Goal: Transaction & Acquisition: Obtain resource

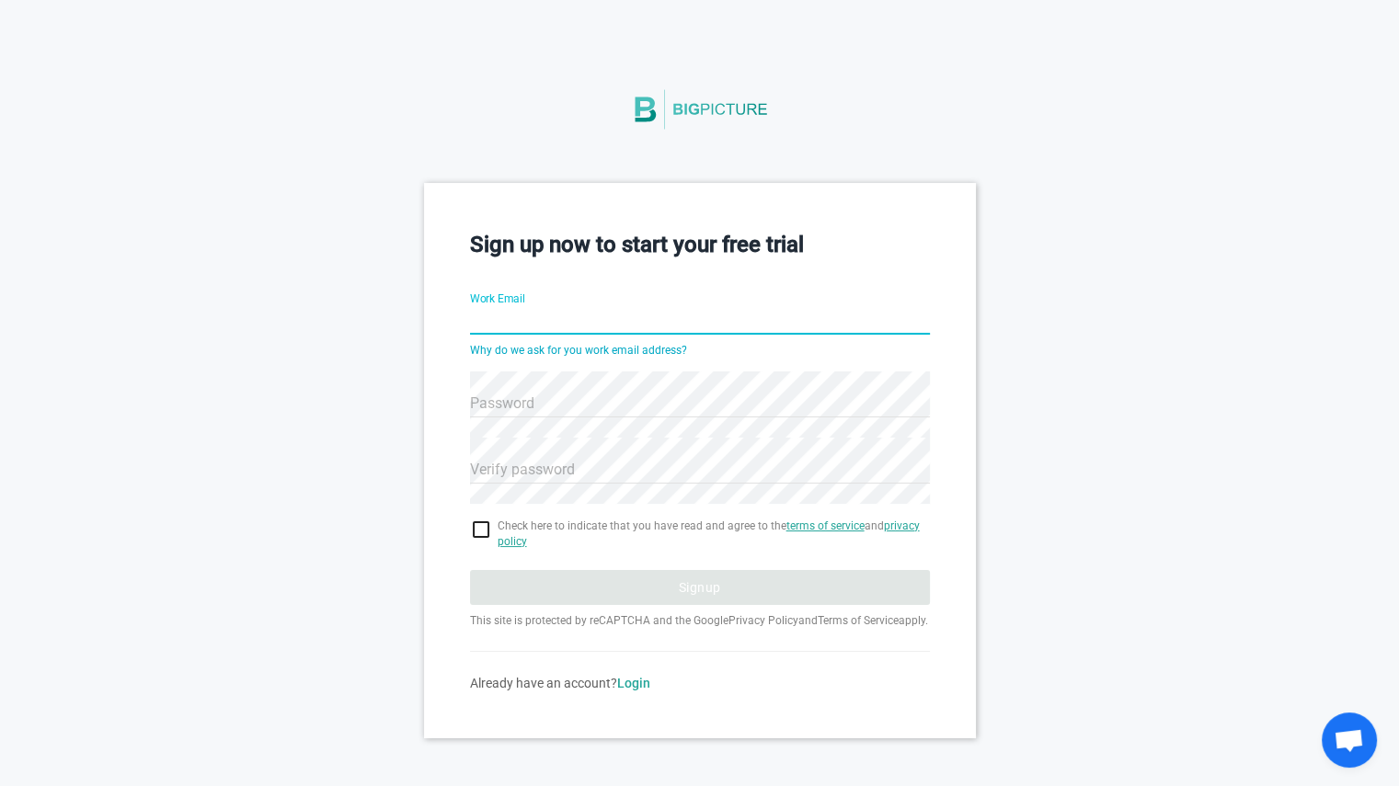
click at [650, 319] on input "Work Email" at bounding box center [700, 322] width 460 height 66
type input "[PERSON_NAME][EMAIL_ADDRESS][PERSON_NAME][DOMAIN_NAME]"
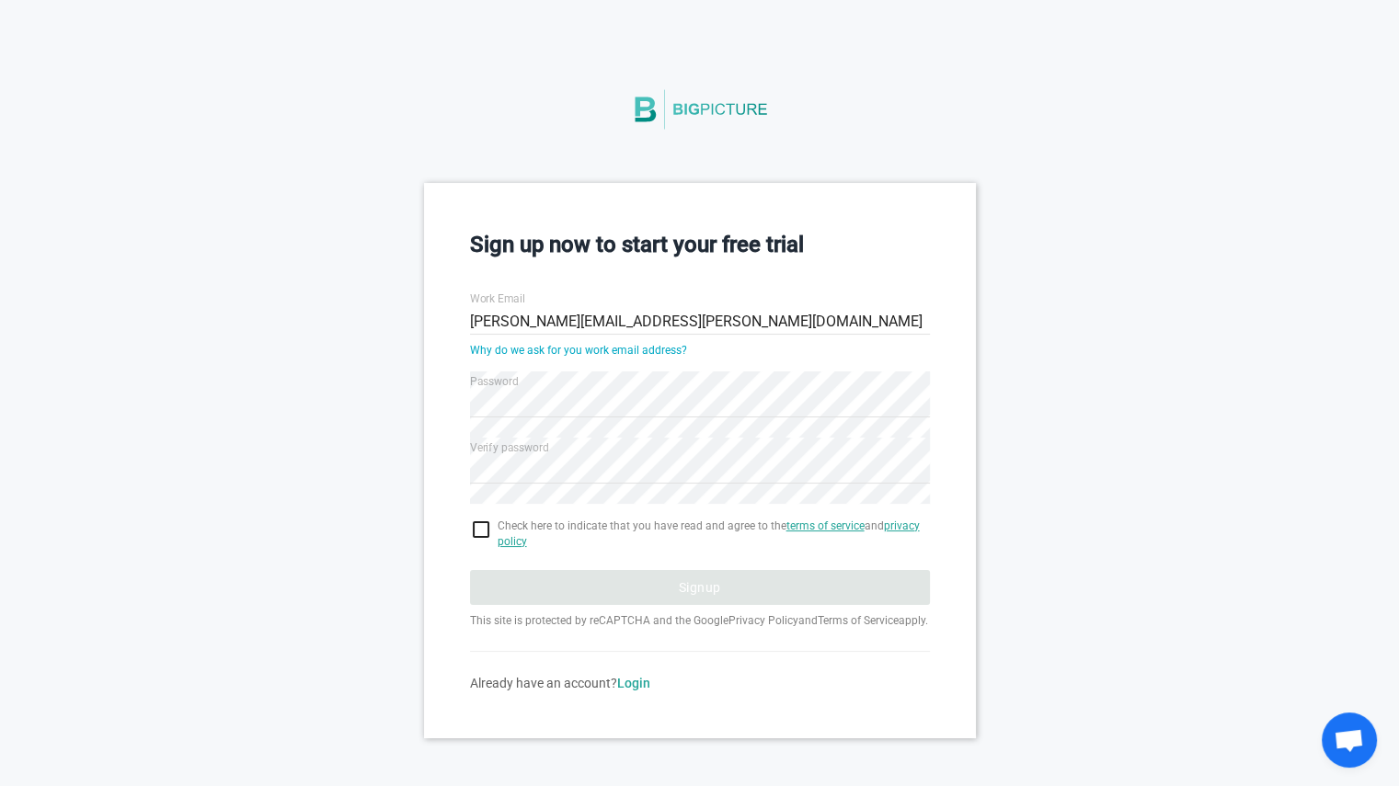
click at [655, 522] on span "Check here to indicate that you have read and agree to the terms of service and…" at bounding box center [714, 534] width 432 height 31
click at [482, 531] on input "checkbox" at bounding box center [700, 530] width 460 height 22
checkbox input "true"
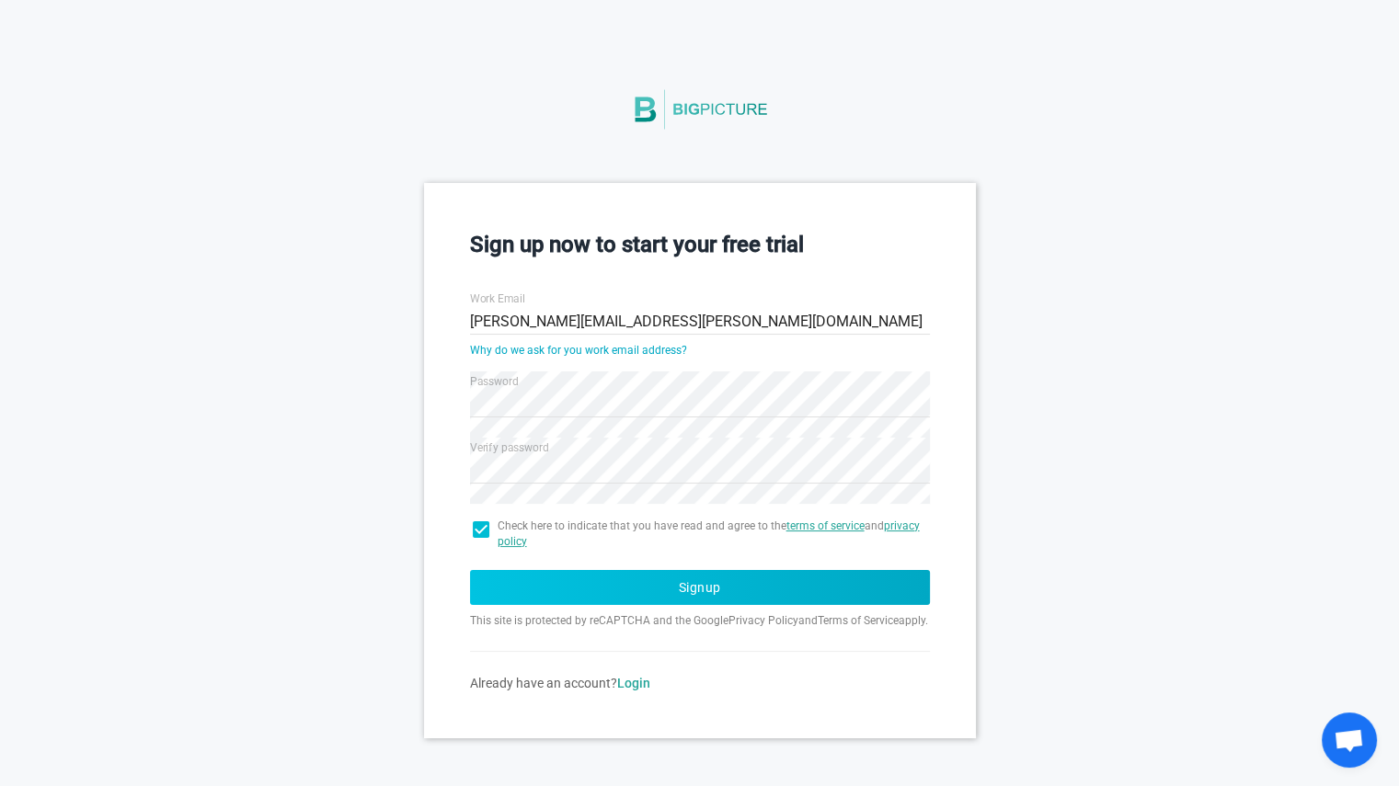
click at [711, 601] on button "Signup" at bounding box center [700, 587] width 460 height 35
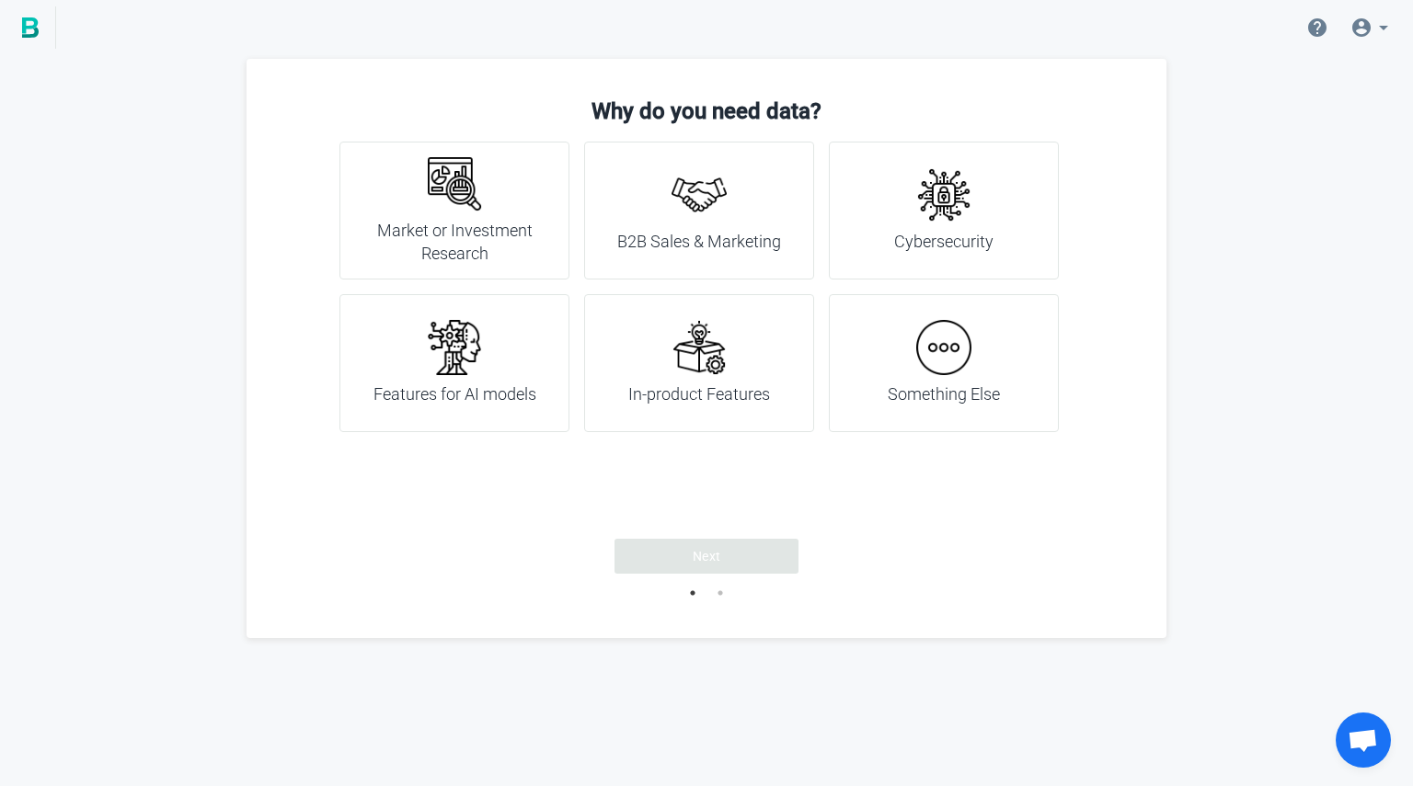
click at [457, 376] on div "Features for AI models" at bounding box center [454, 363] width 163 height 86
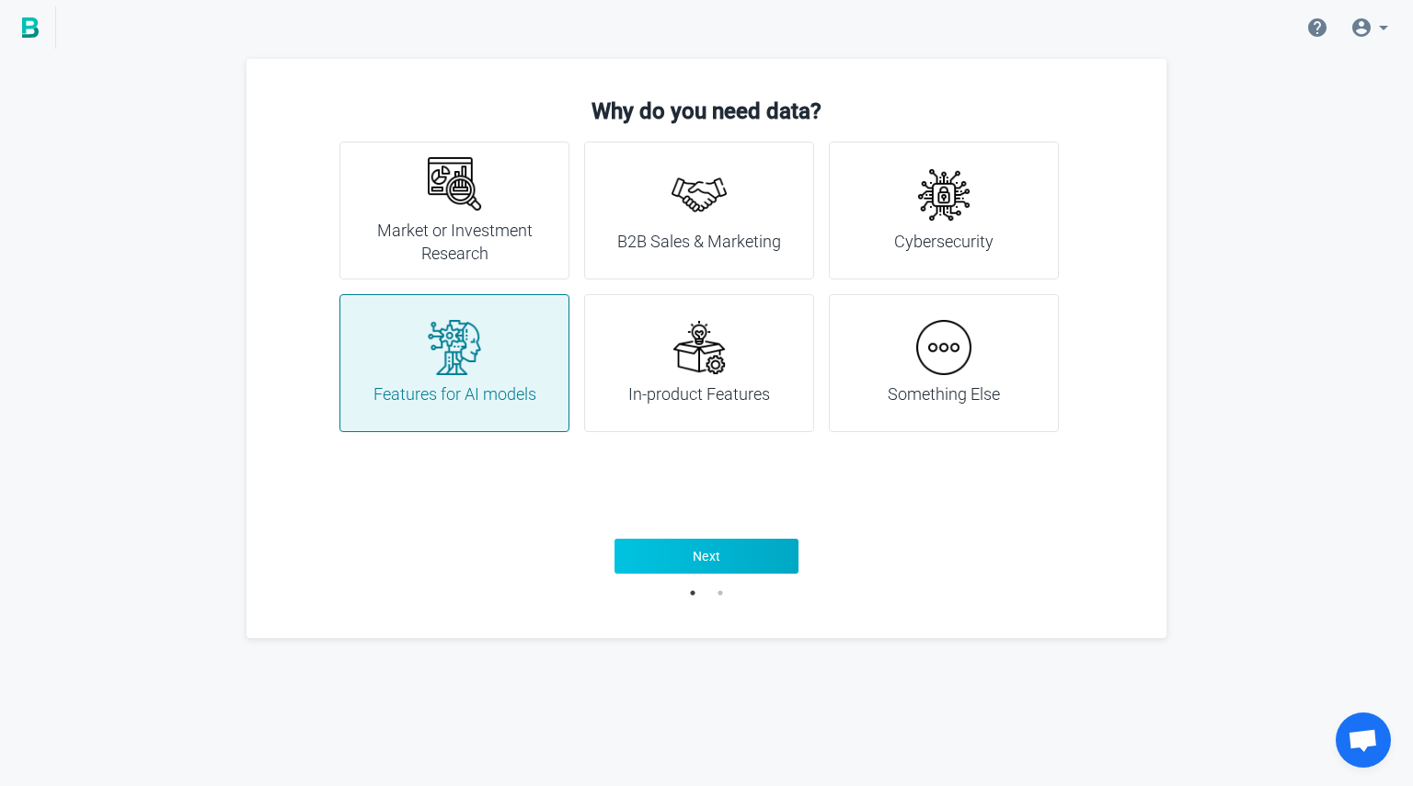
click at [696, 560] on span "Next" at bounding box center [707, 556] width 29 height 18
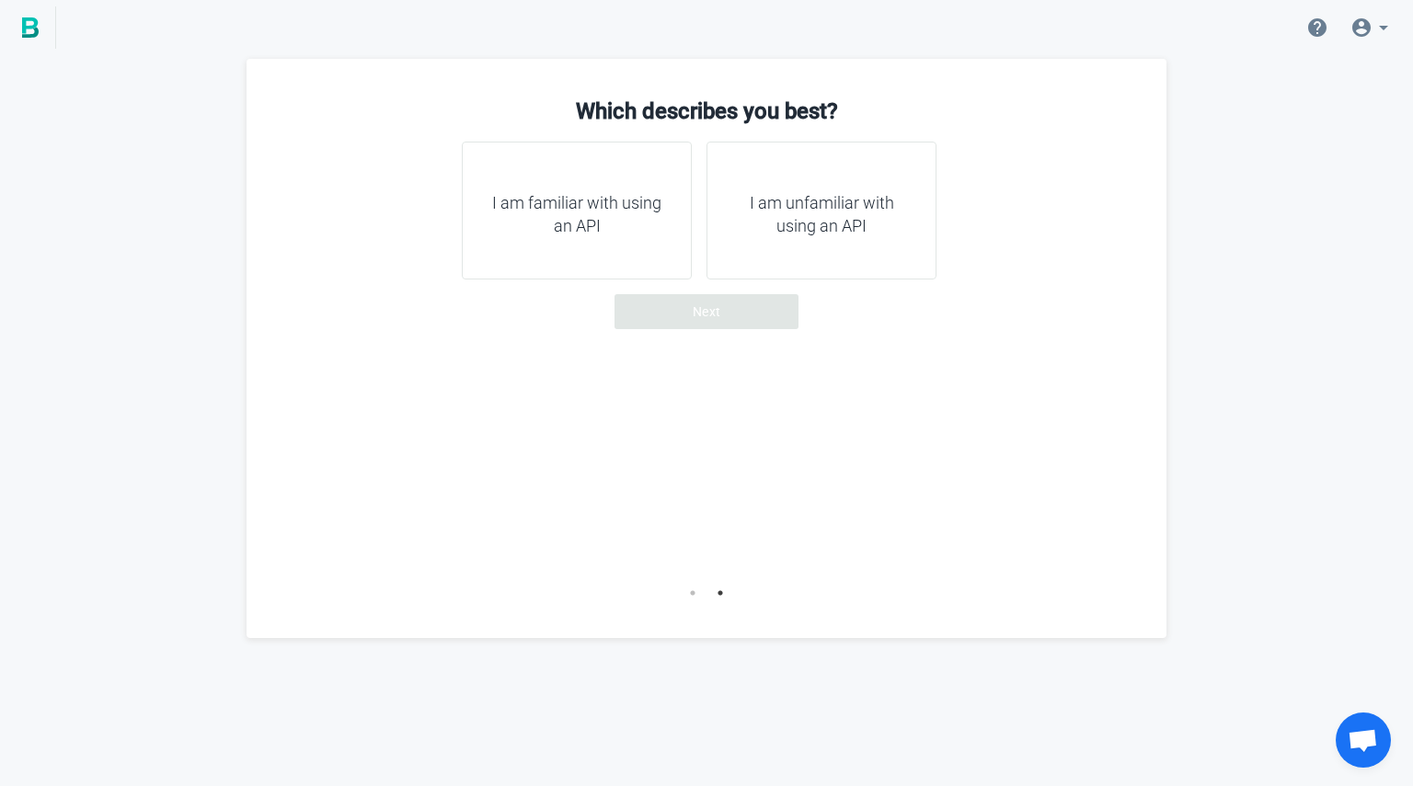
click at [658, 239] on div "I am familiar with using an API" at bounding box center [577, 211] width 230 height 138
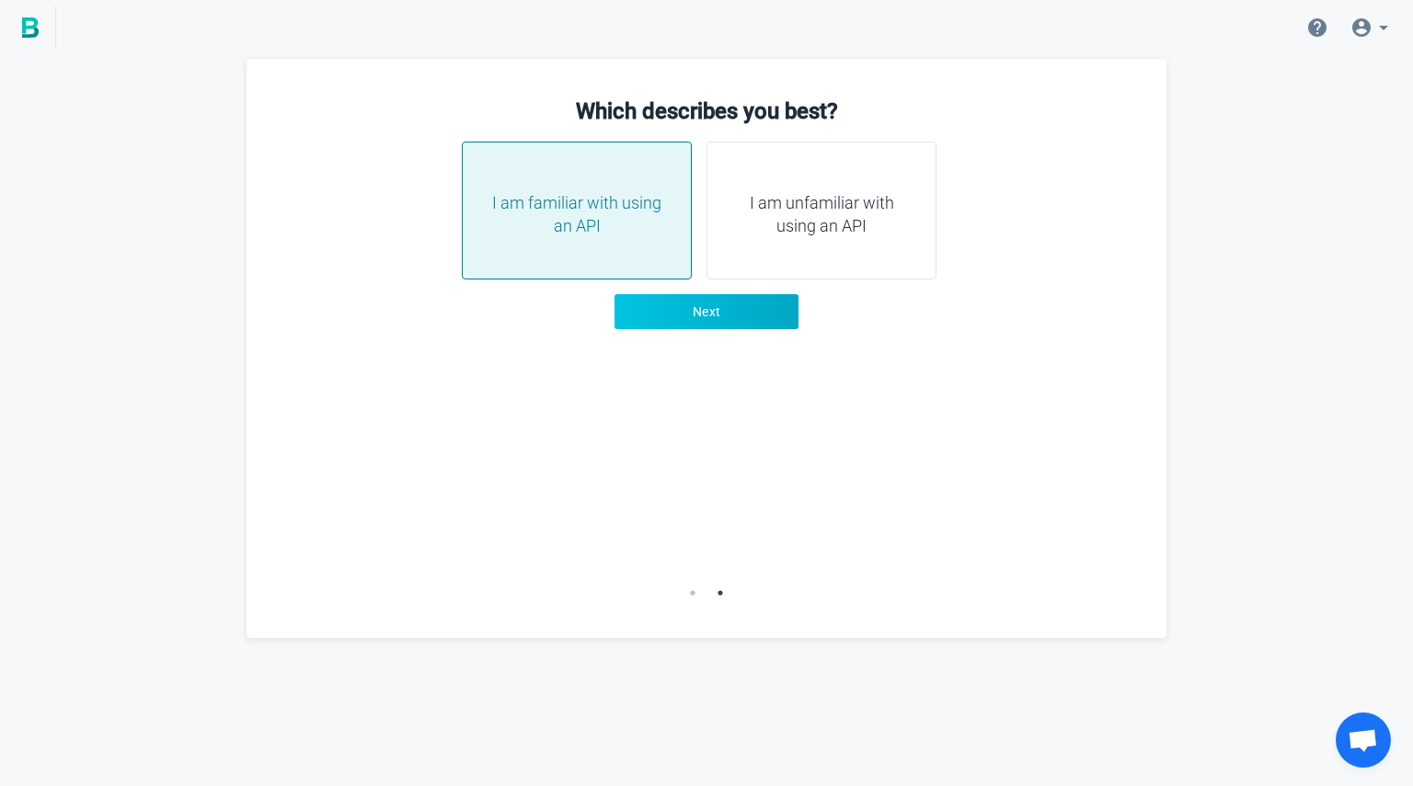
click at [699, 305] on span "Next" at bounding box center [707, 312] width 29 height 18
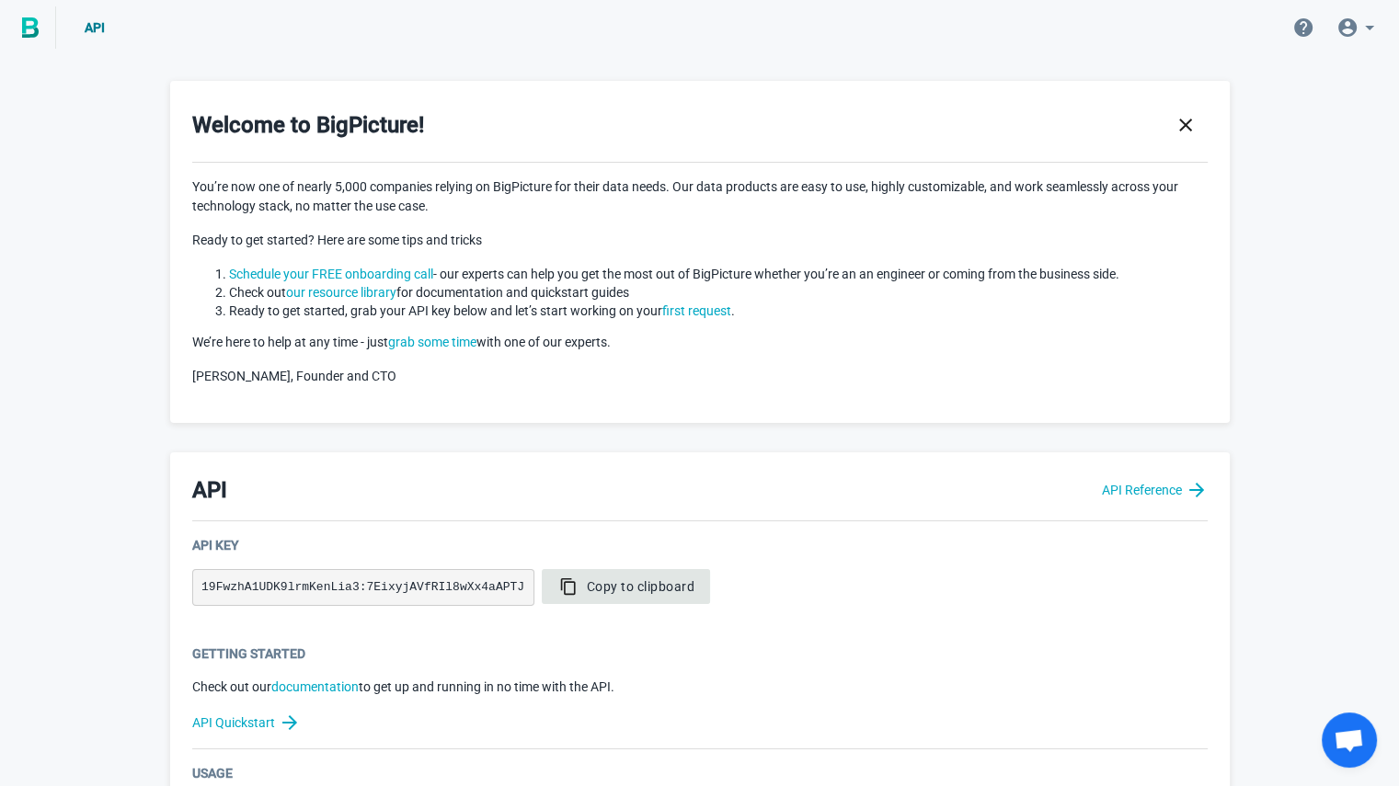
click at [564, 587] on span "Copy to clipboard" at bounding box center [626, 587] width 138 height 18
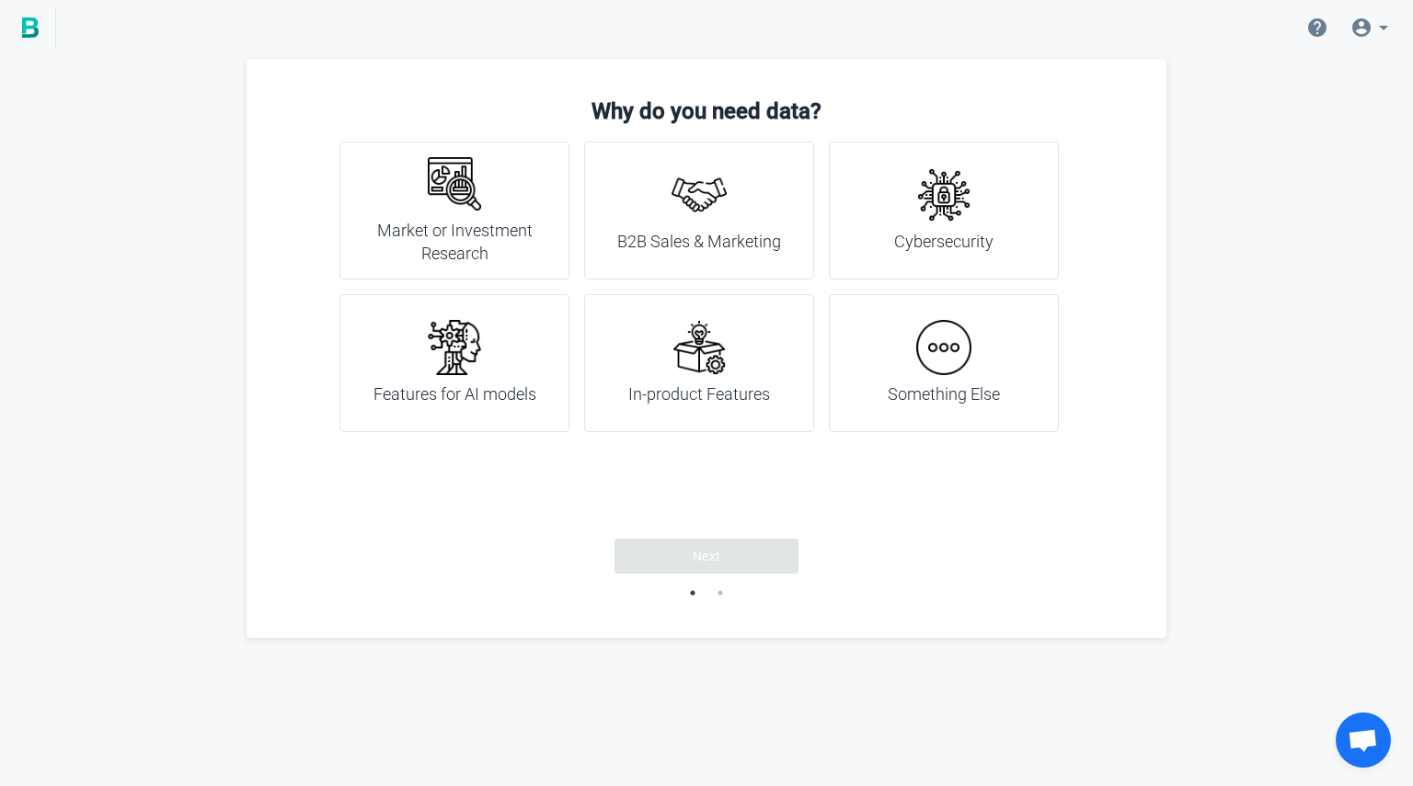
click at [444, 197] on img at bounding box center [454, 183] width 55 height 55
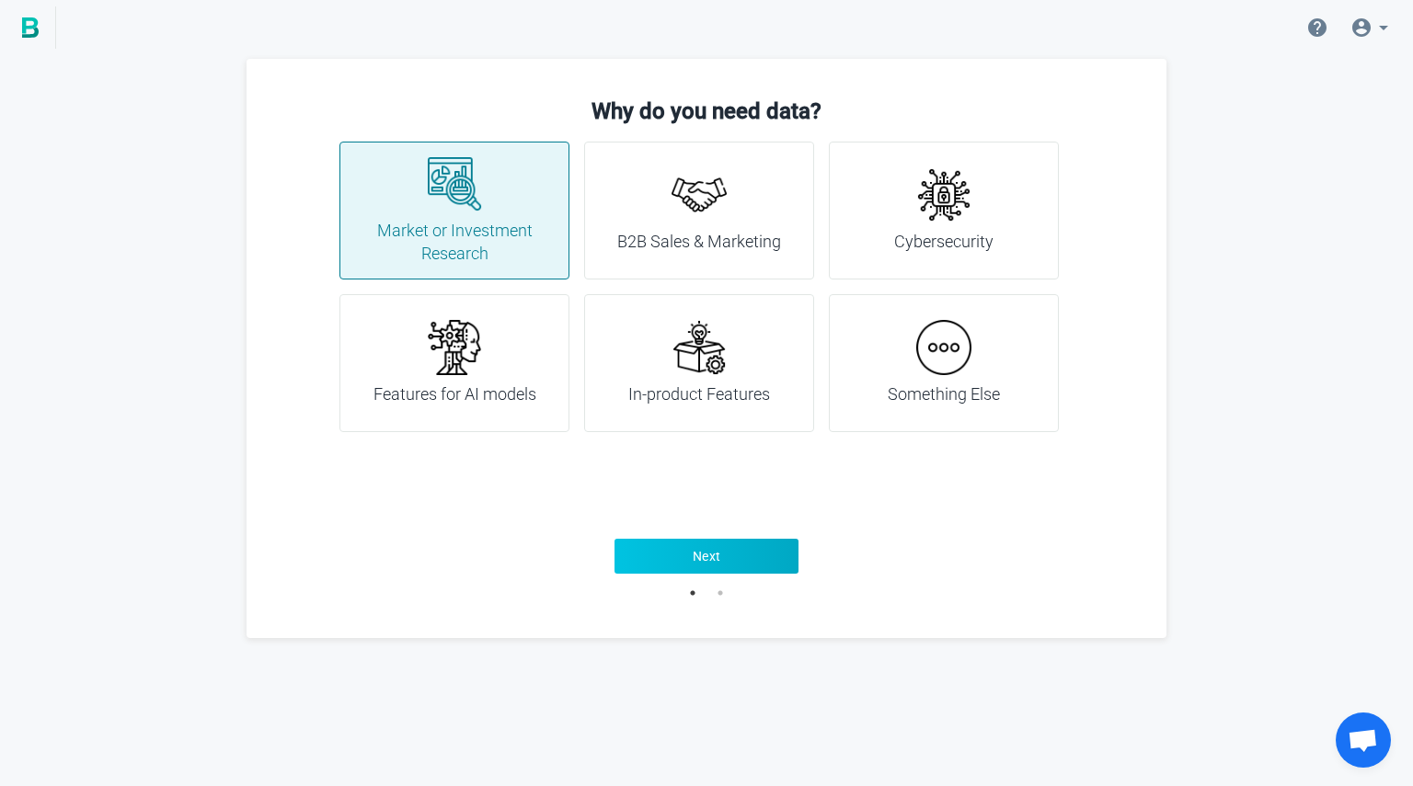
click at [649, 558] on button "Next" at bounding box center [706, 556] width 184 height 35
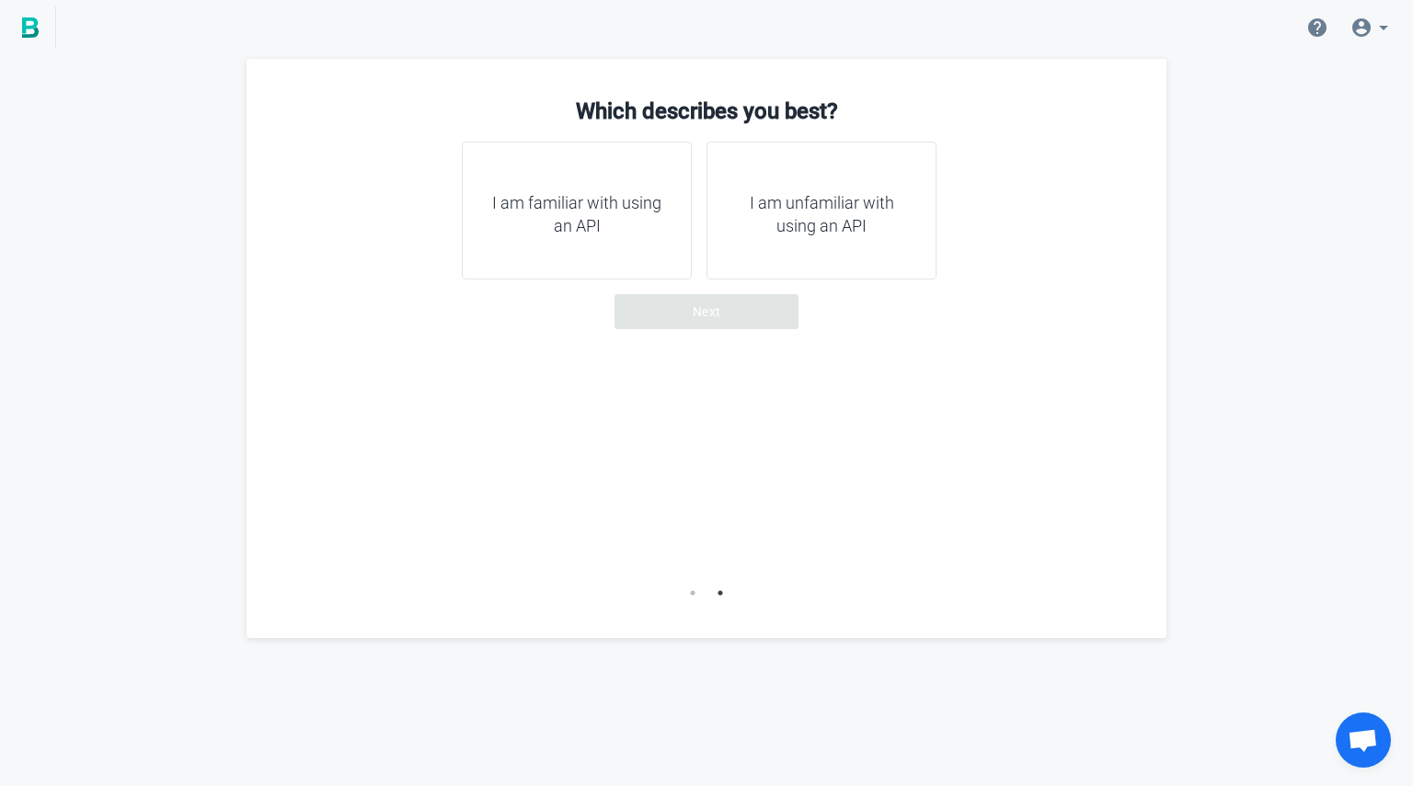
click at [840, 212] on h4 "I am unfamiliar with using an API" at bounding box center [821, 214] width 184 height 47
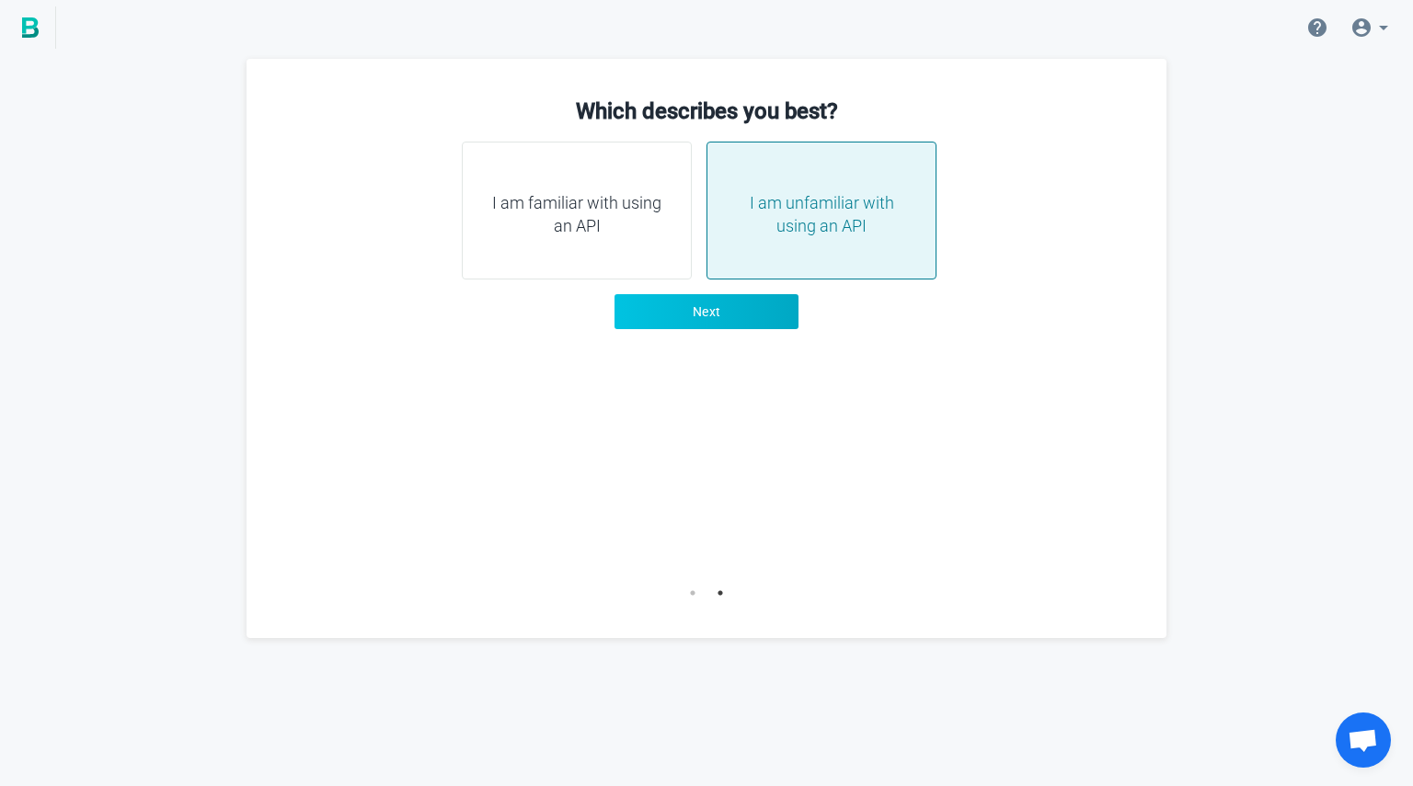
click at [723, 316] on button "Next" at bounding box center [706, 311] width 184 height 35
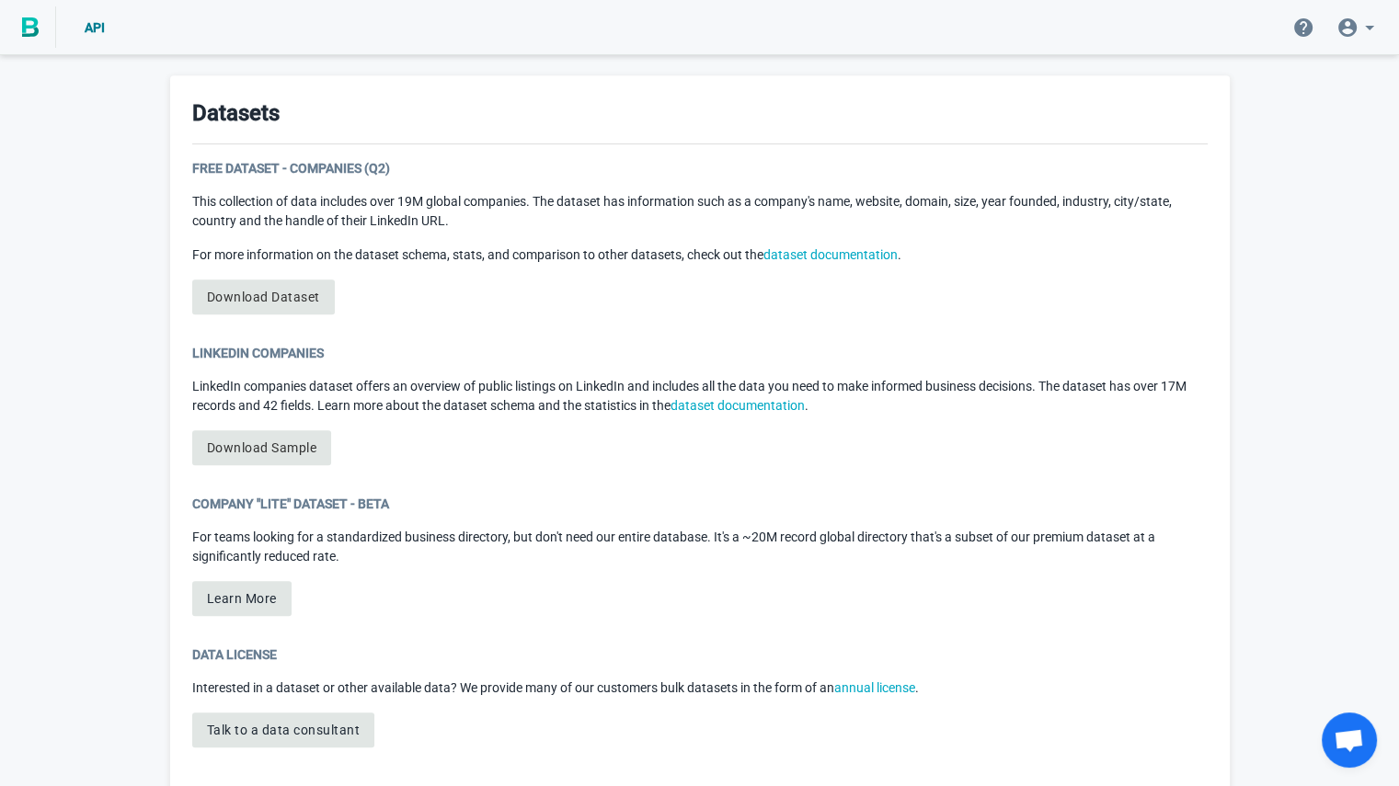
scroll to position [867, 0]
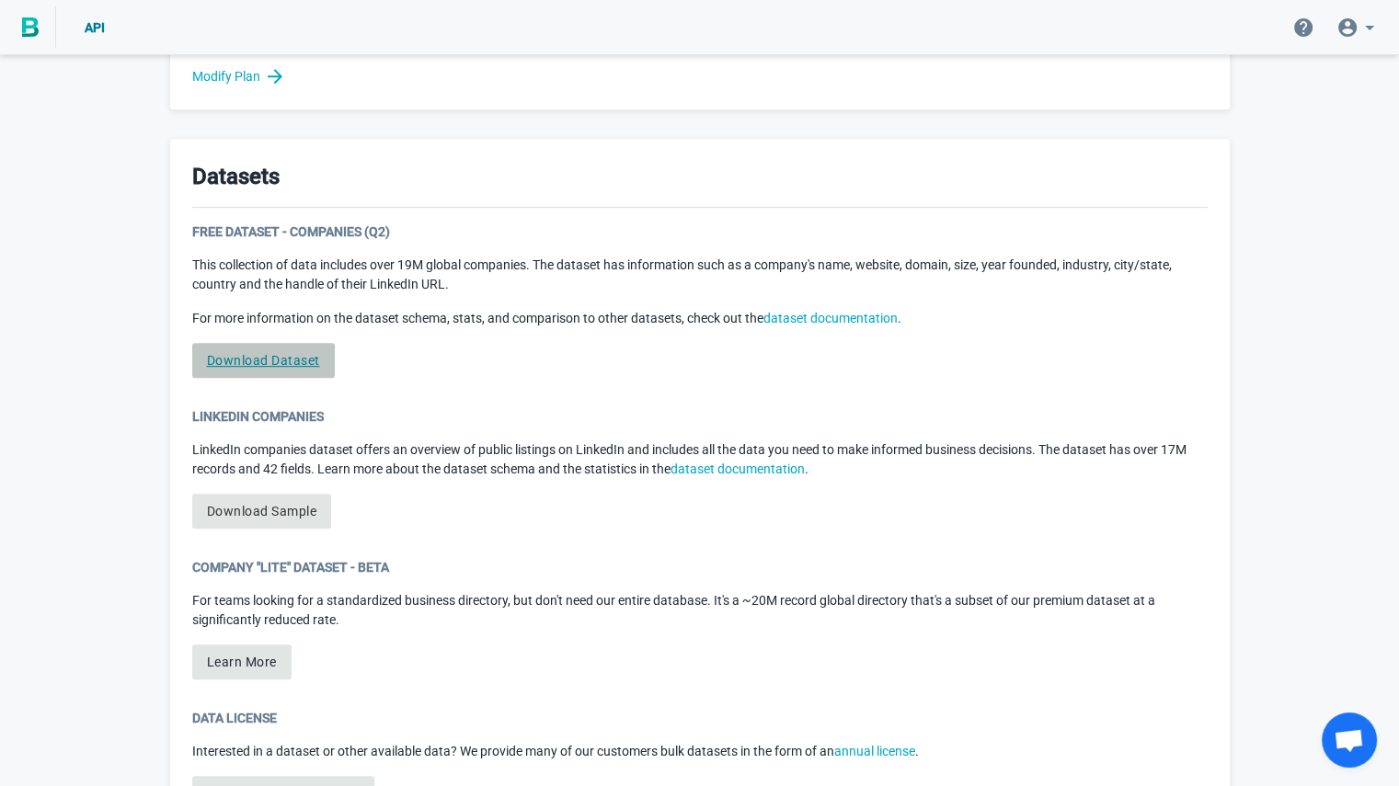
click at [260, 371] on link "Download Dataset" at bounding box center [263, 360] width 143 height 35
click at [275, 361] on link "Download Dataset" at bounding box center [263, 360] width 143 height 35
click at [283, 515] on link "Download Sample" at bounding box center [262, 511] width 140 height 35
drag, startPoint x: 224, startPoint y: 505, endPoint x: 606, endPoint y: 365, distance: 407.4
click at [606, 365] on div "Free Dataset - Companies (Q2) This collection of data includes over 19M global …" at bounding box center [699, 308] width 1015 height 170
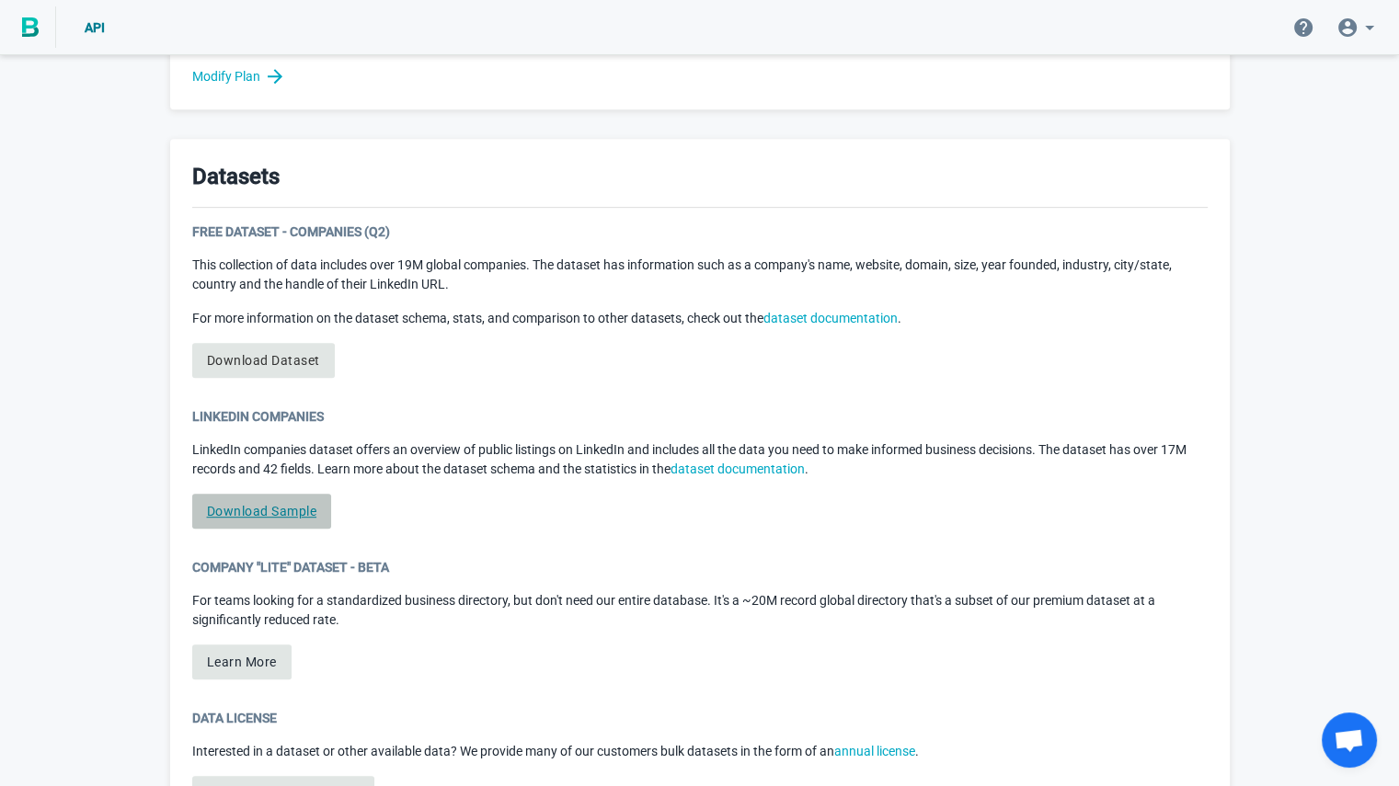
click at [264, 509] on link "Download Sample" at bounding box center [262, 511] width 140 height 35
click at [257, 517] on link "Download Sample" at bounding box center [262, 511] width 140 height 35
click at [265, 519] on link "Download Sample" at bounding box center [262, 511] width 140 height 35
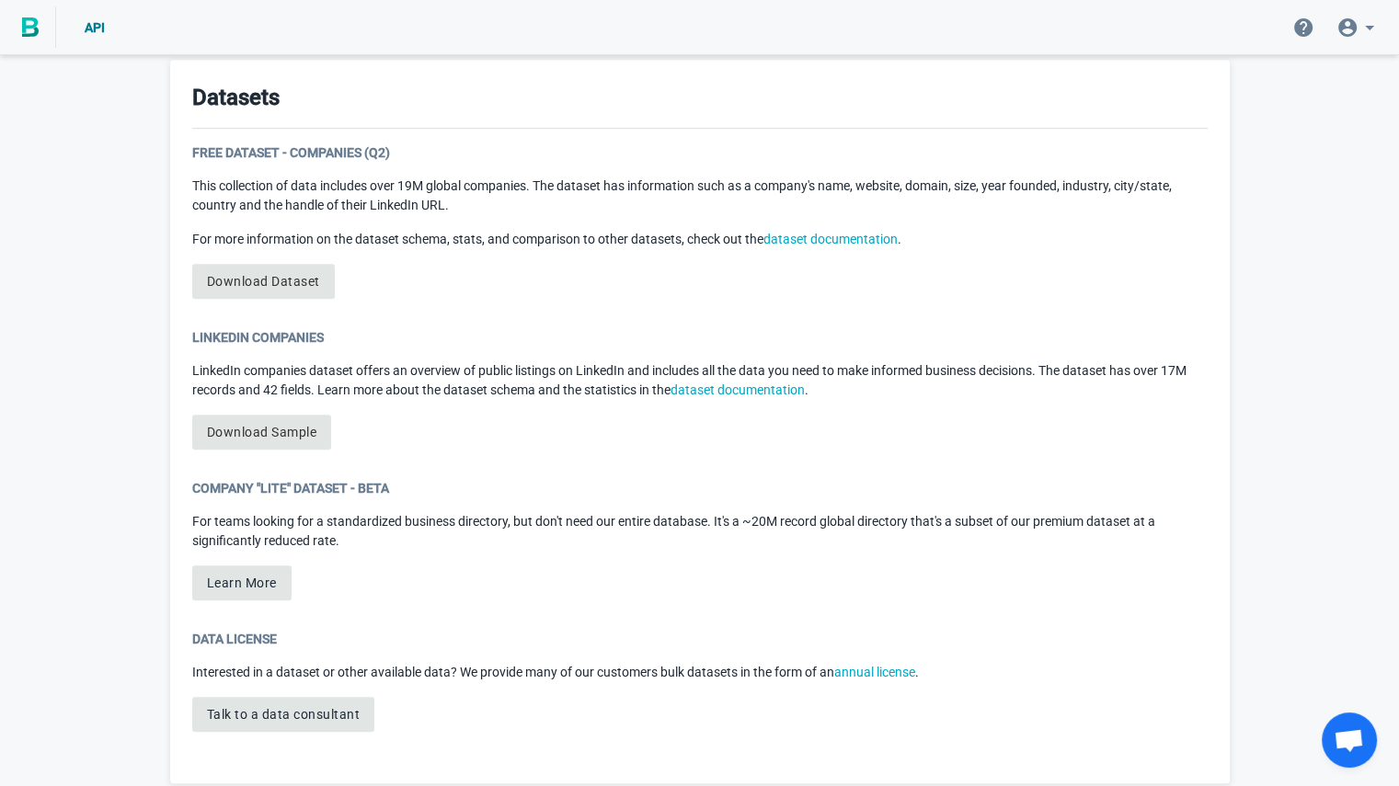
scroll to position [952, 0]
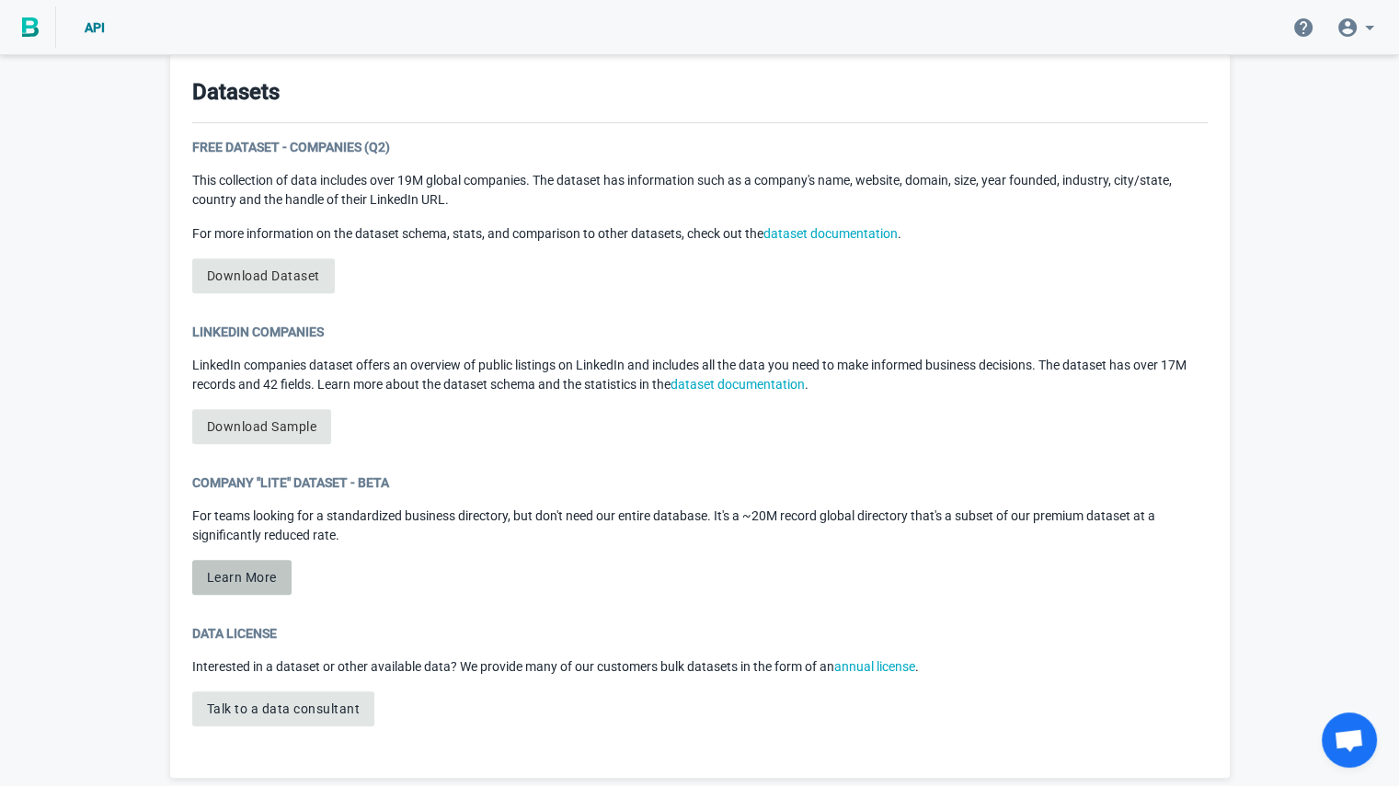
click at [268, 569] on button "Learn More" at bounding box center [241, 577] width 99 height 35
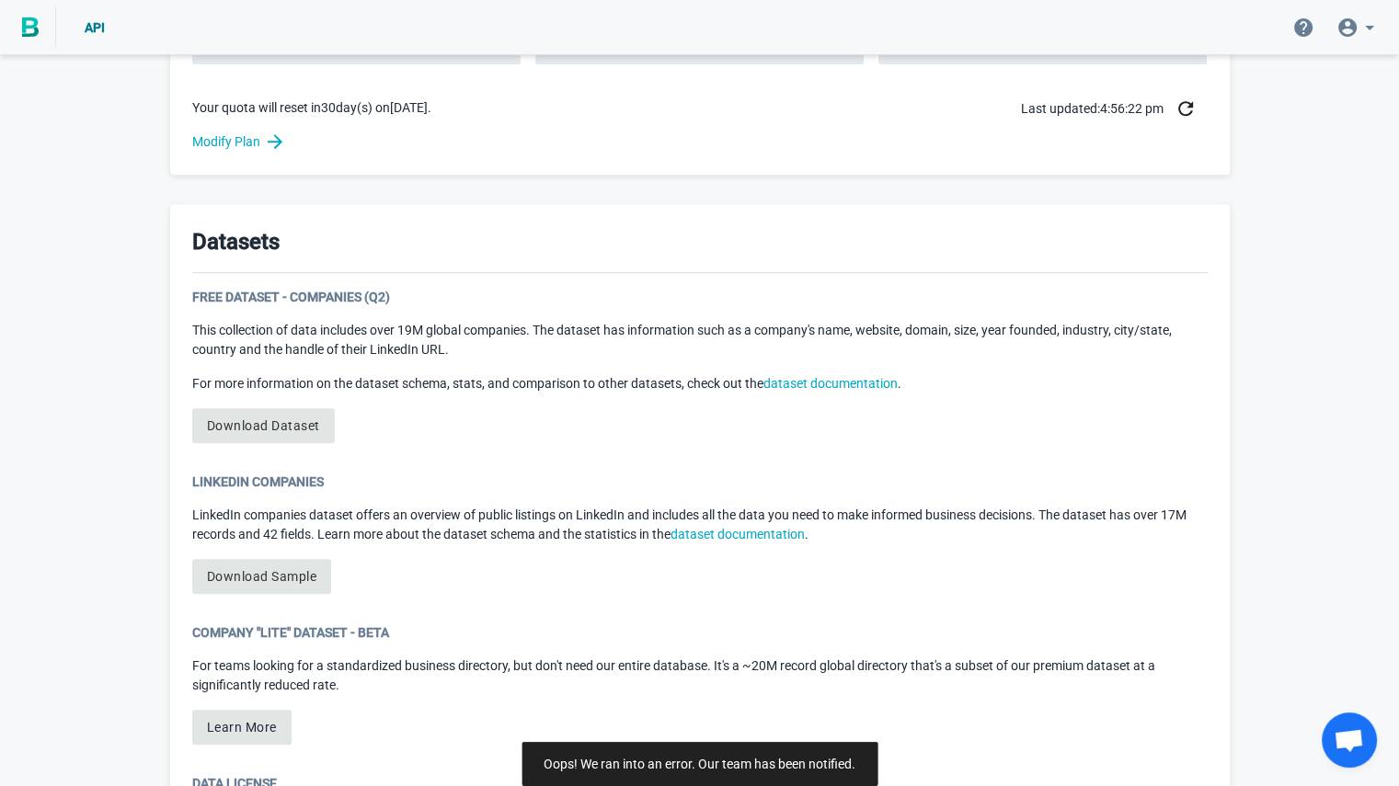
scroll to position [762, 0]
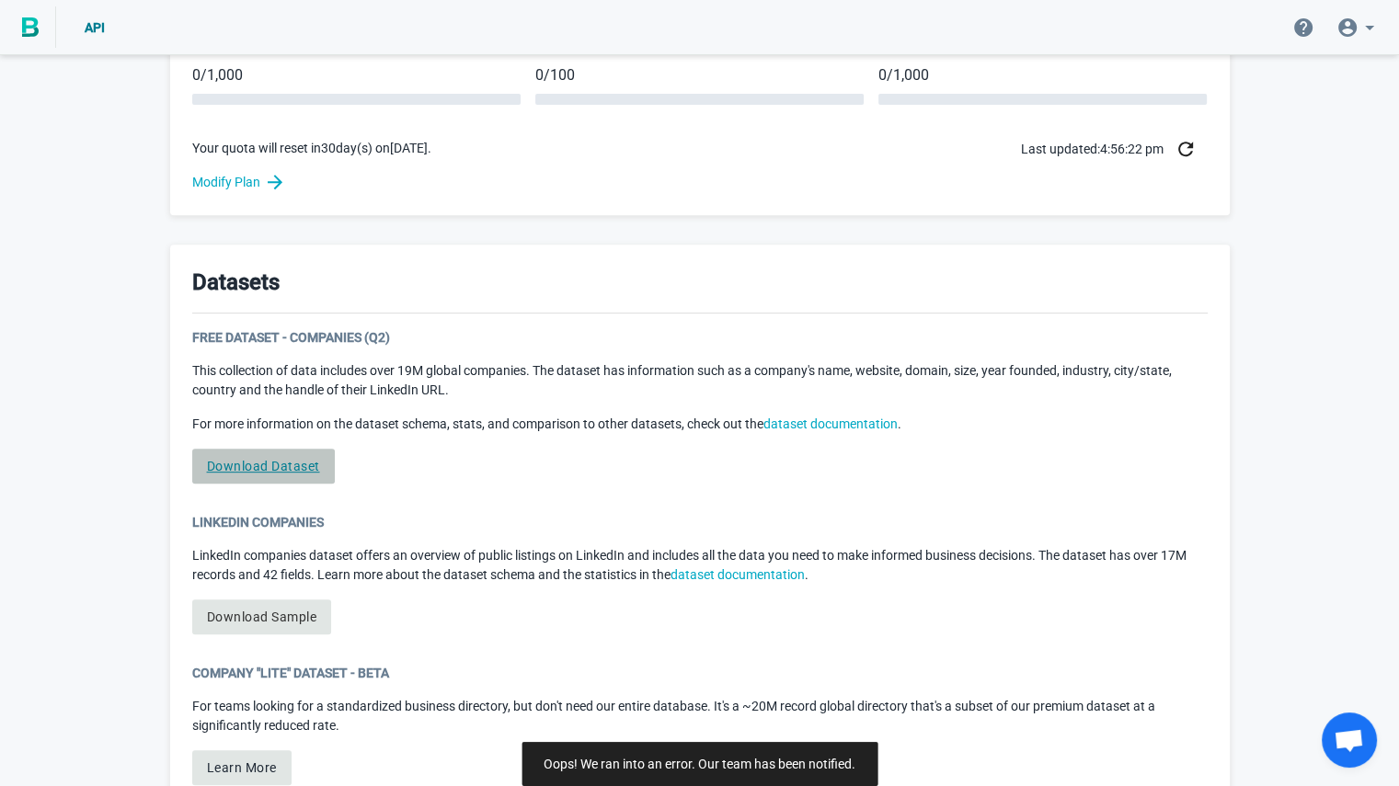
click at [283, 453] on link "Download Dataset" at bounding box center [263, 466] width 143 height 35
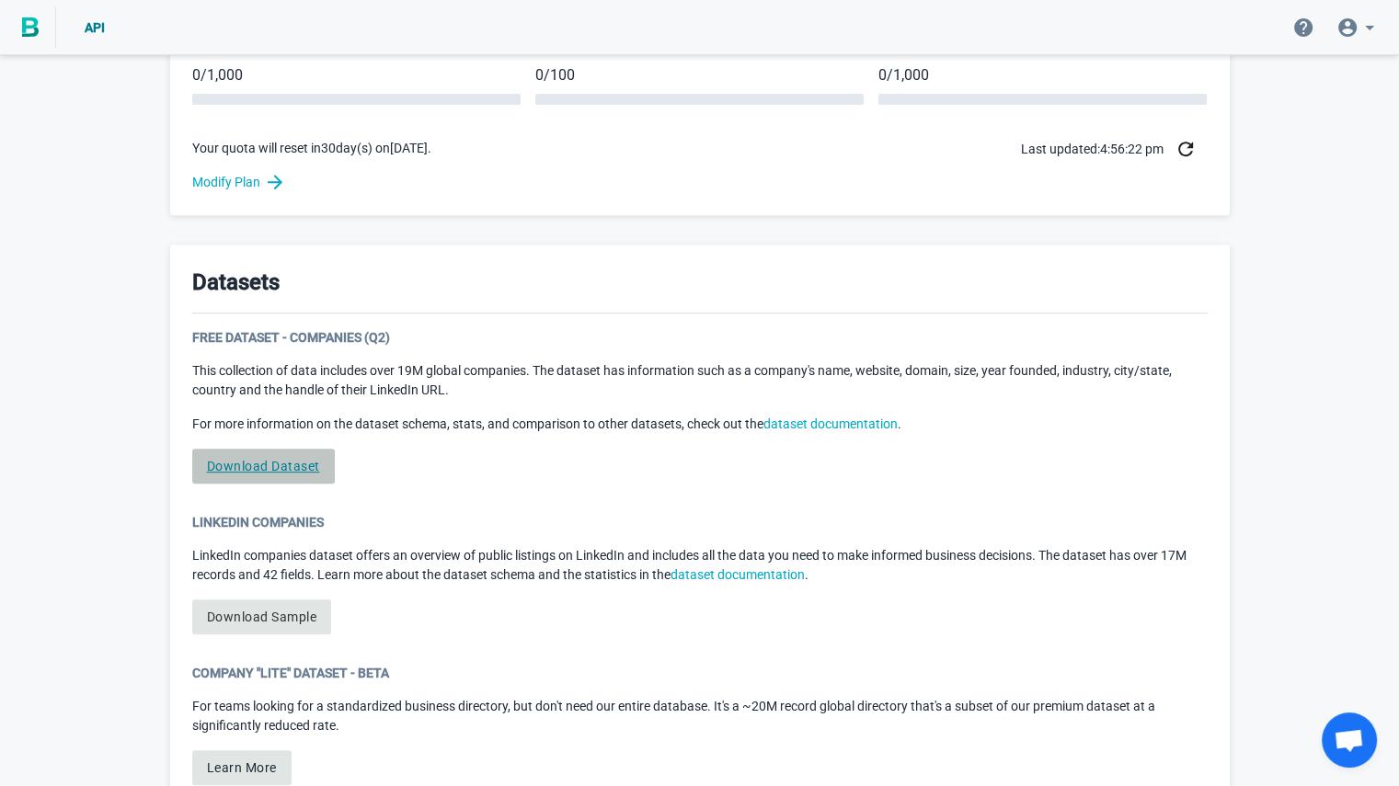
click at [283, 453] on link "Download Dataset" at bounding box center [263, 466] width 143 height 35
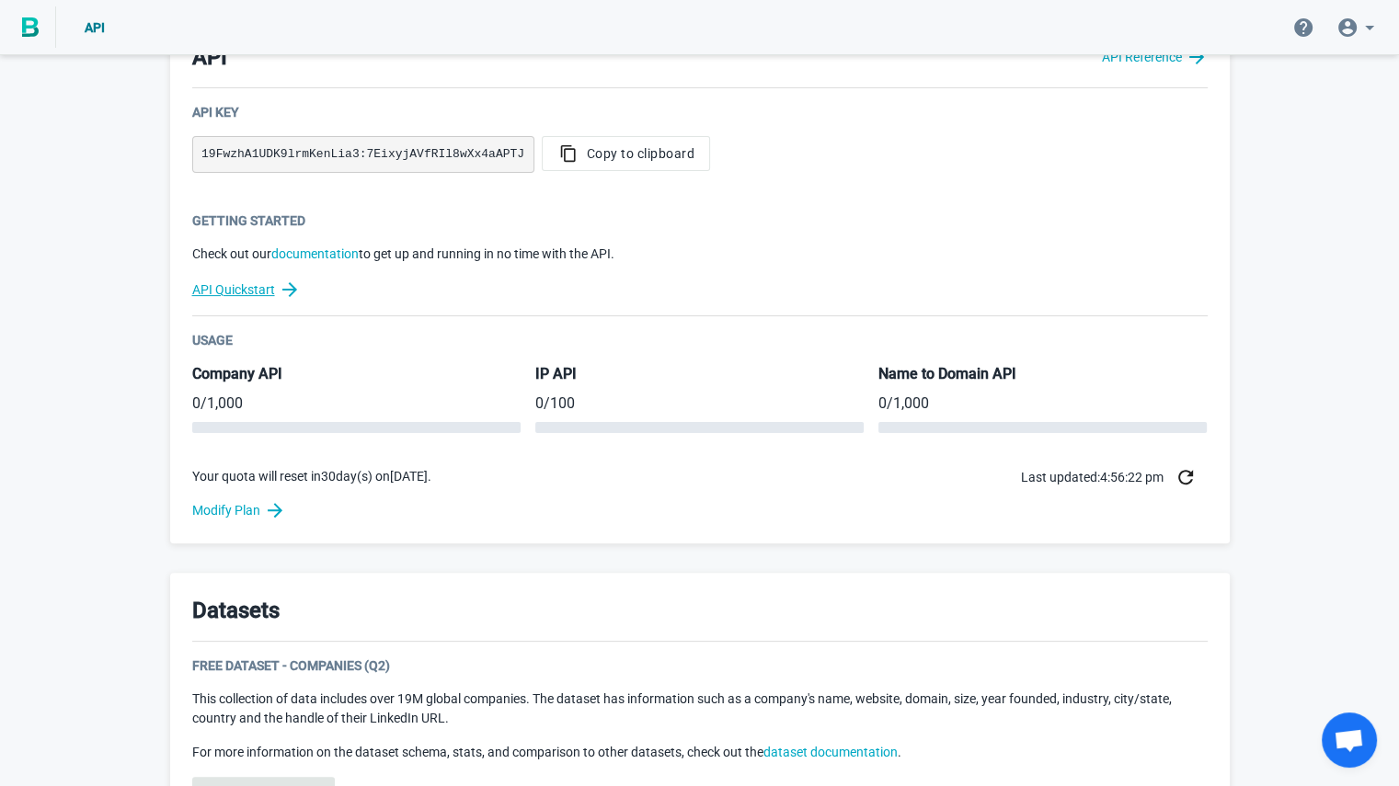
scroll to position [427, 0]
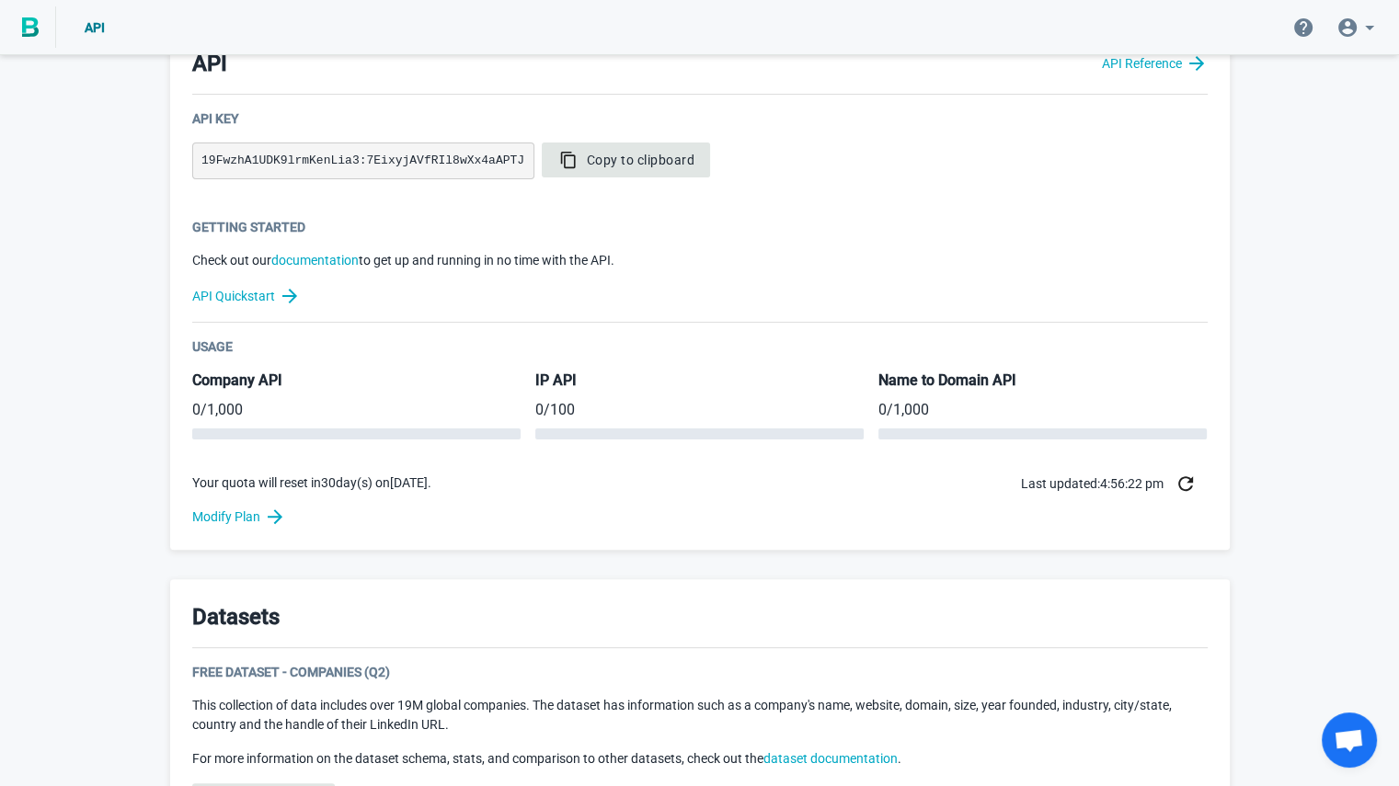
click at [570, 160] on span "Copy to clipboard" at bounding box center [626, 160] width 138 height 18
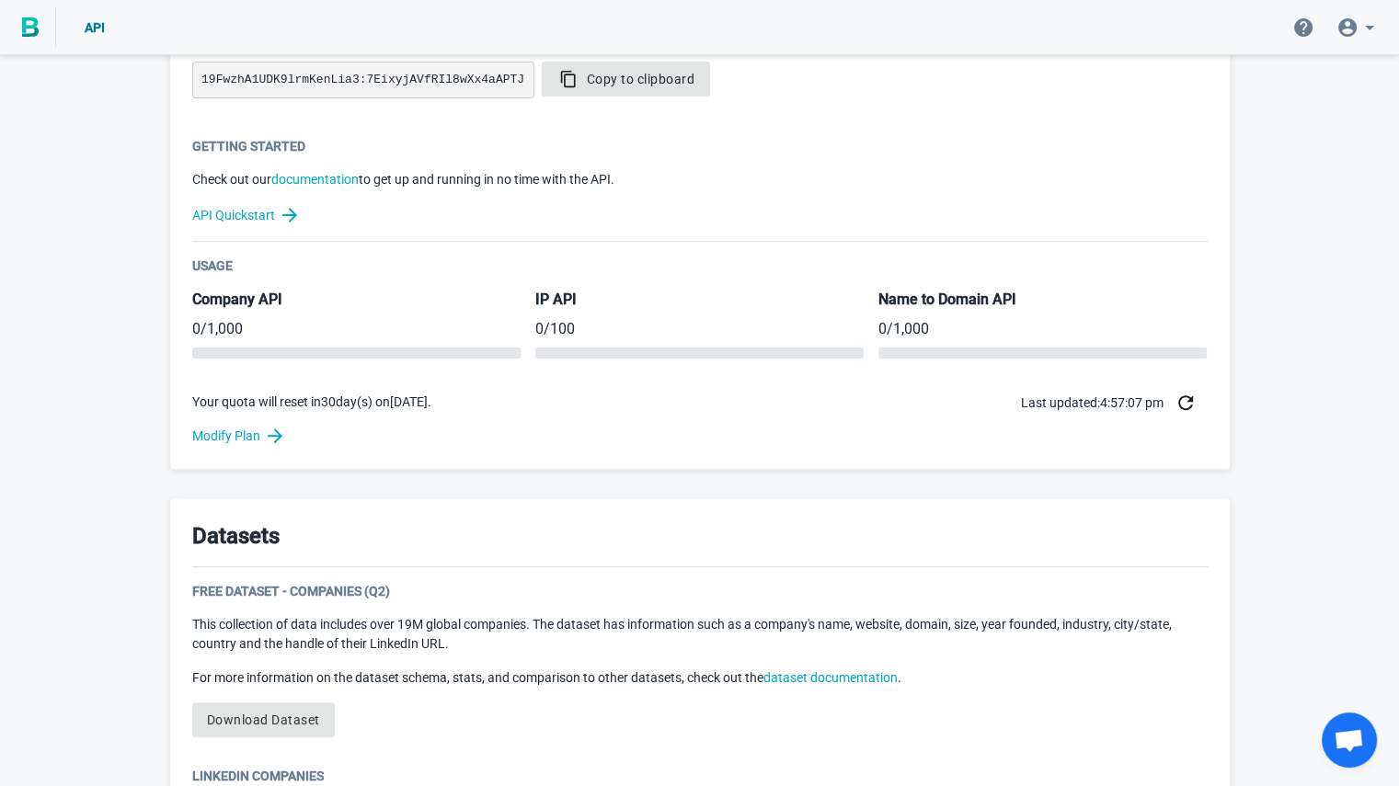
scroll to position [692, 0]
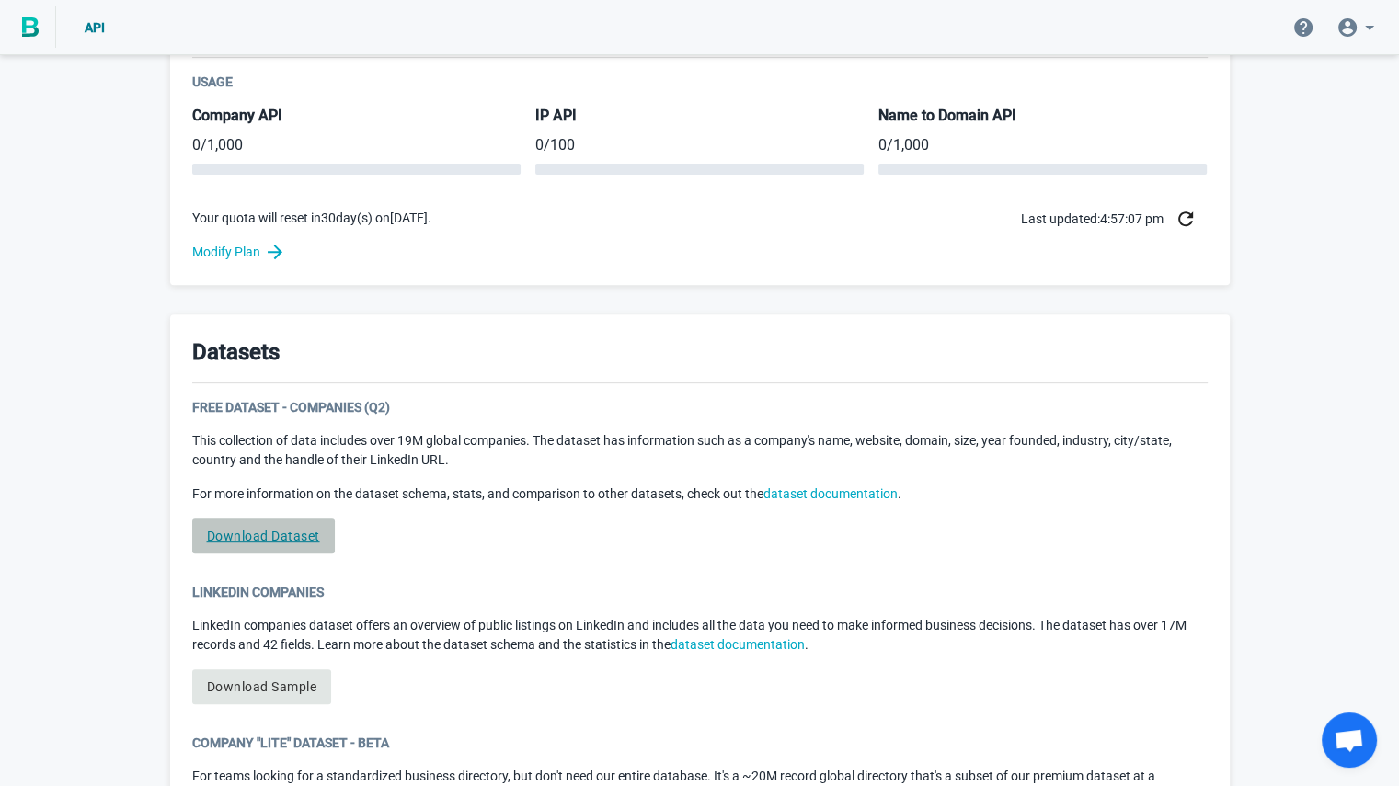
click at [259, 531] on link "Download Dataset" at bounding box center [263, 536] width 143 height 35
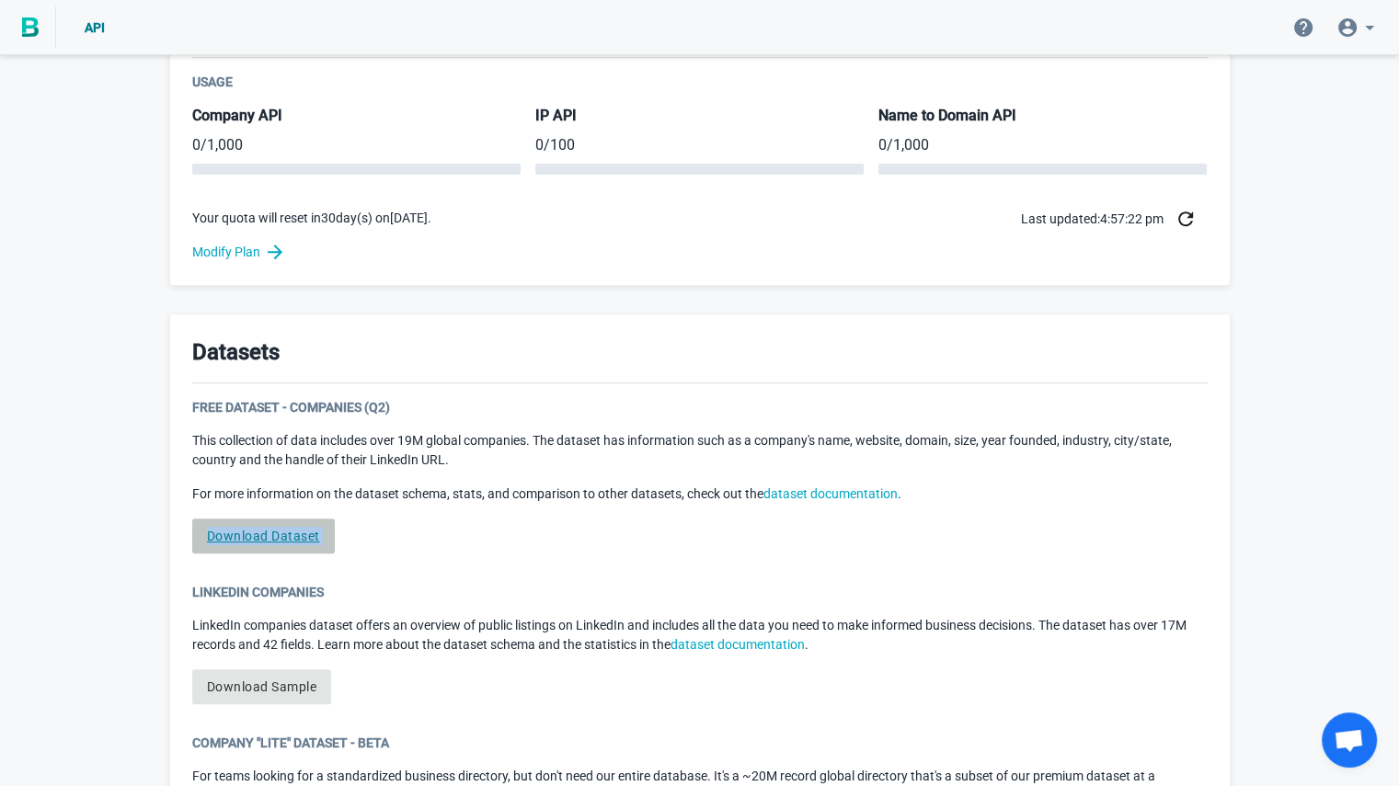
click at [259, 531] on link "Download Dataset" at bounding box center [263, 536] width 143 height 35
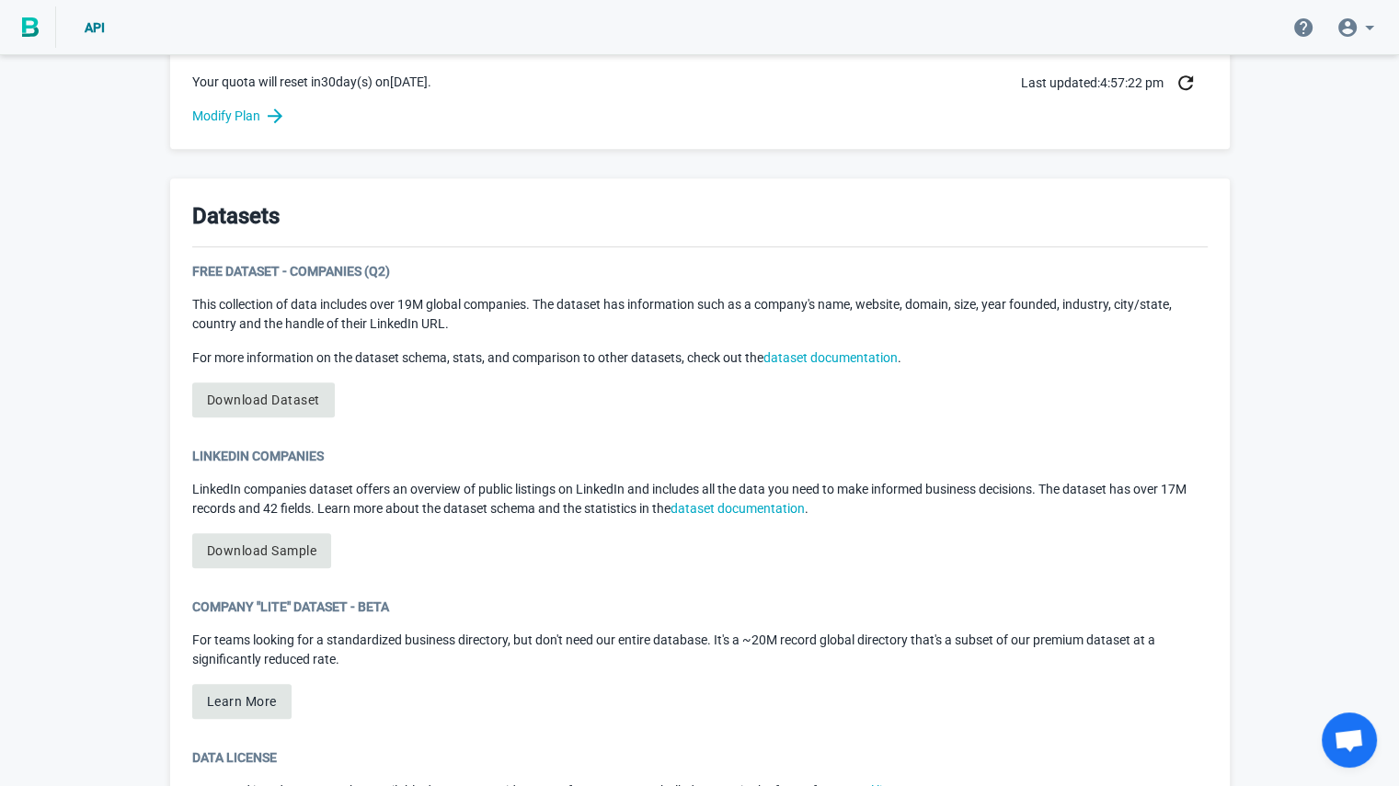
scroll to position [831, 0]
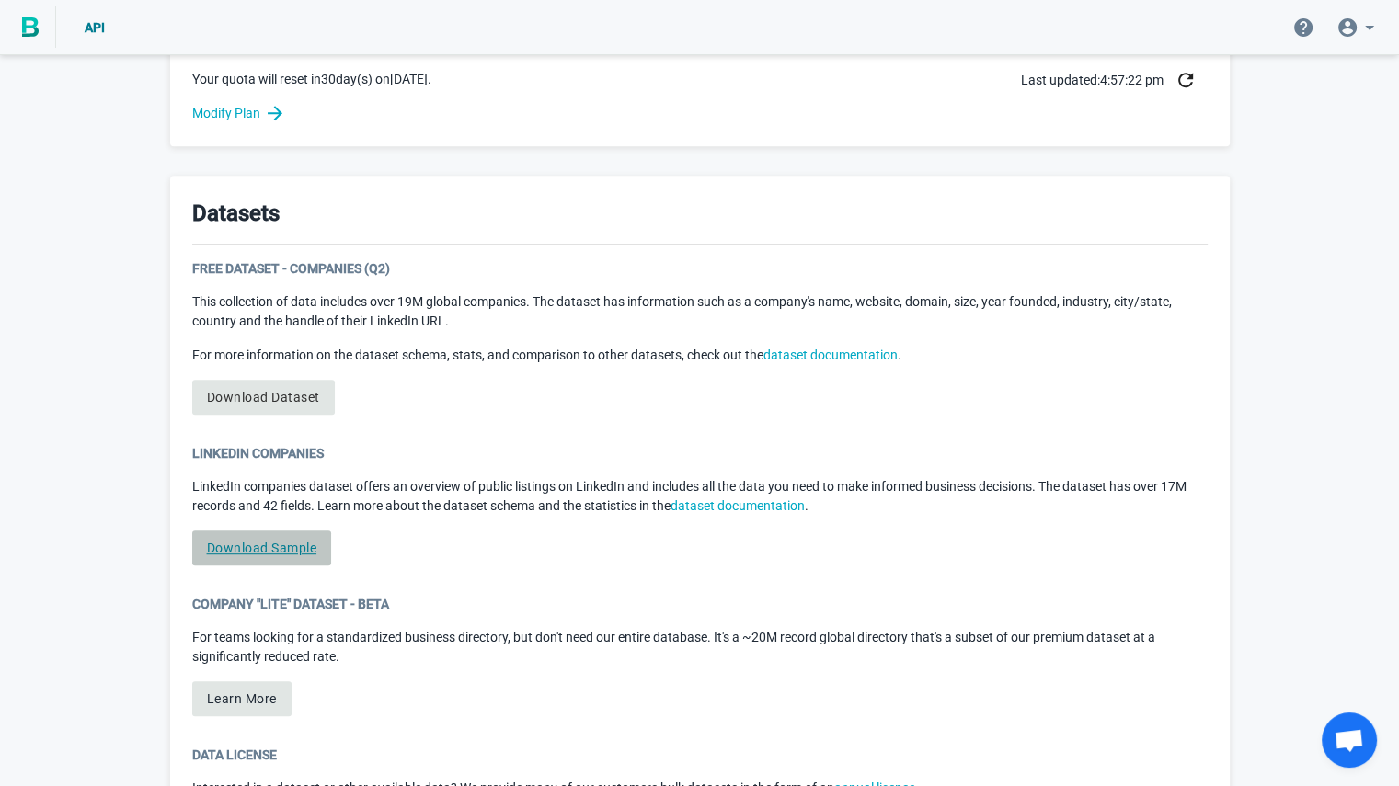
click at [265, 543] on link "Download Sample" at bounding box center [262, 548] width 140 height 35
click at [479, 578] on div "LinkedIn Companies LinkedIn companies dataset offers an overview of public list…" at bounding box center [699, 512] width 1015 height 136
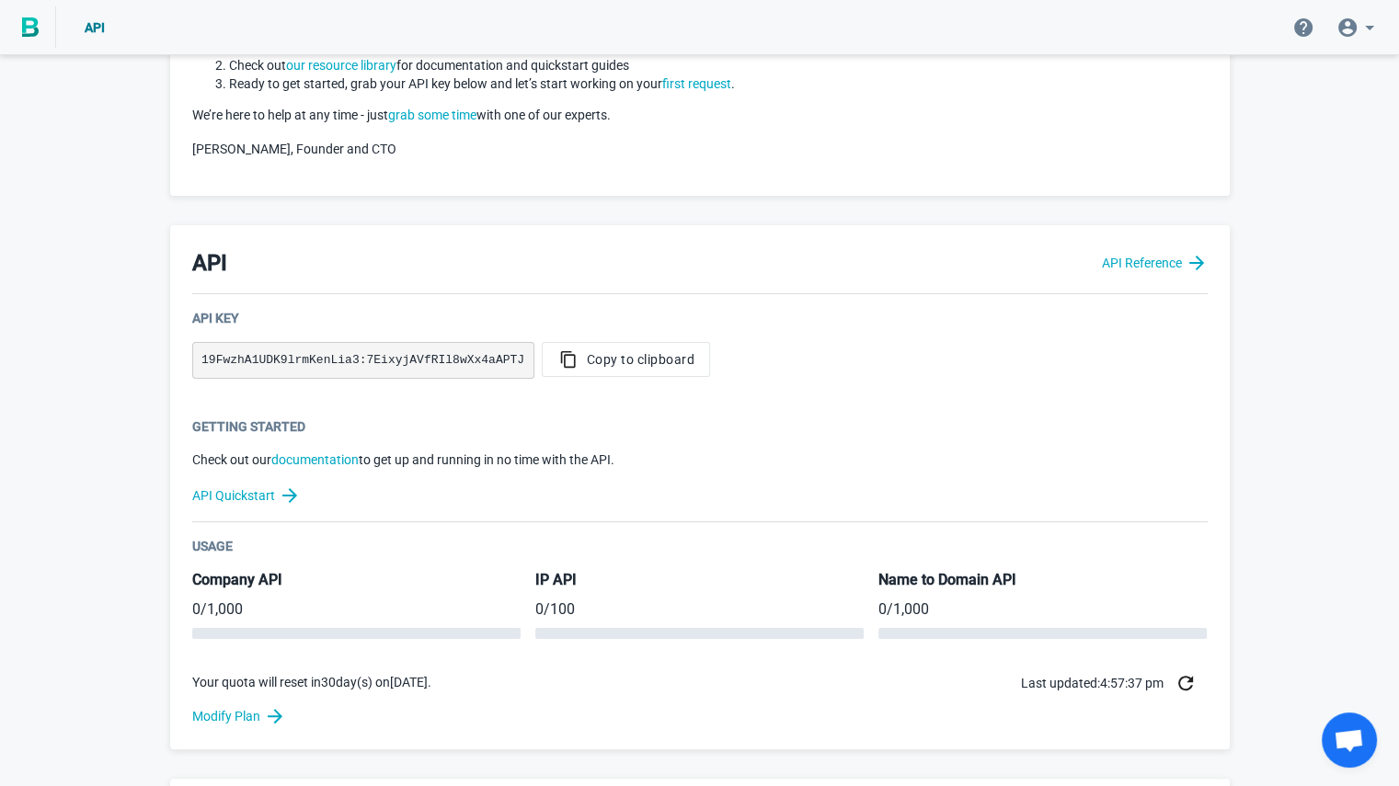
scroll to position [226, 0]
